Goal: Use online tool/utility

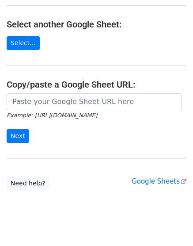
scroll to position [166, 0]
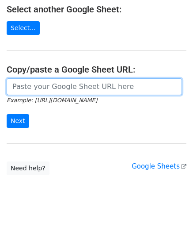
click at [58, 87] on input "url" at bounding box center [94, 86] width 175 height 17
paste input "https://docs.google.com/spreadsheets/d/1a-CdDPxwNCeQTfW0zNV8YNWFytBK71BaEF2hiRF…"
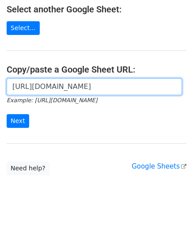
scroll to position [0, 198]
type input "https://docs.google.com/spreadsheets/d/1a-CdDPxwNCeQTfW0zNV8YNWFytBK71BaEF2hiRF…"
click at [7, 114] on input "Next" at bounding box center [18, 121] width 23 height 14
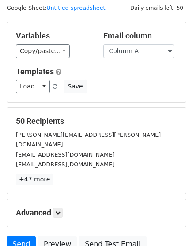
scroll to position [62, 0]
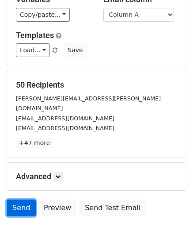
click at [24, 199] on link "Send" at bounding box center [21, 207] width 29 height 17
